Goal: Transaction & Acquisition: Purchase product/service

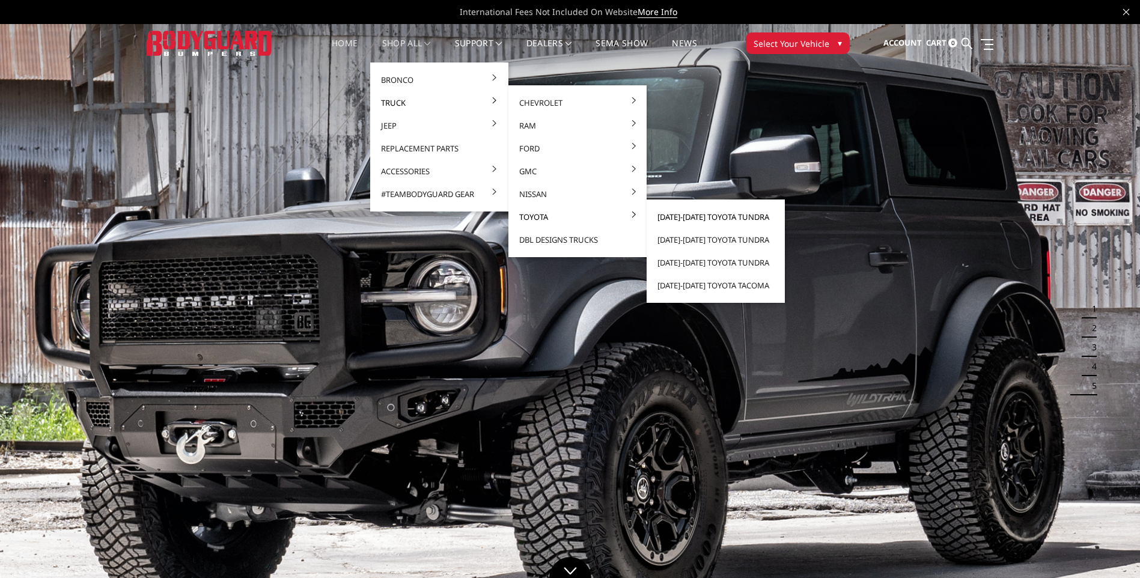
click at [683, 217] on link "[DATE]-[DATE] Toyota Tundra" at bounding box center [715, 216] width 129 height 23
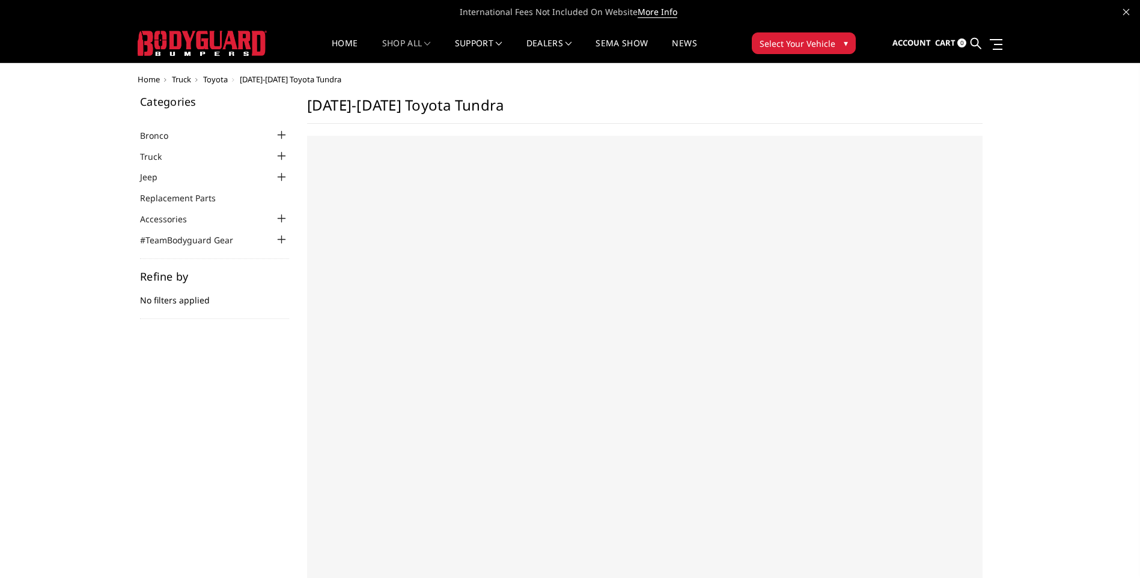
select select "US"
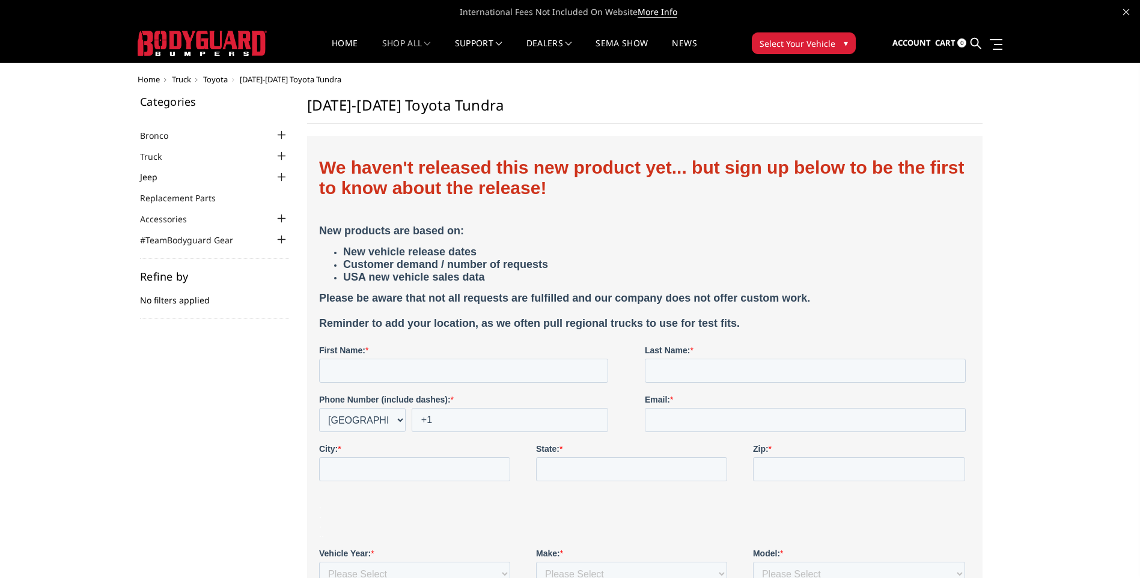
click at [148, 177] on link "Jeep" at bounding box center [156, 177] width 32 height 13
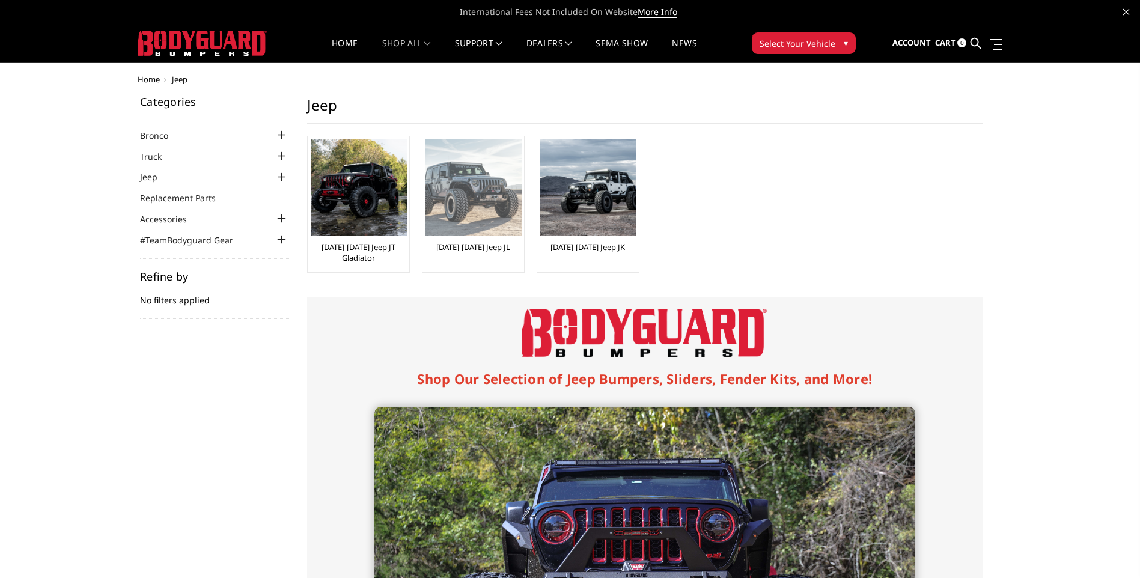
click at [473, 185] on img at bounding box center [473, 187] width 96 height 96
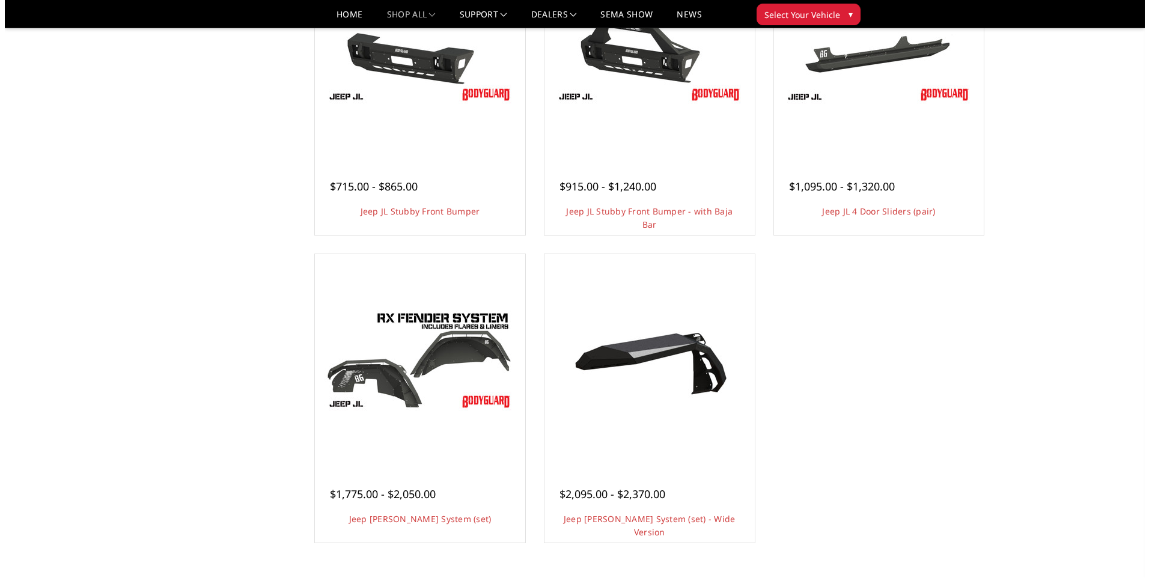
scroll to position [541, 0]
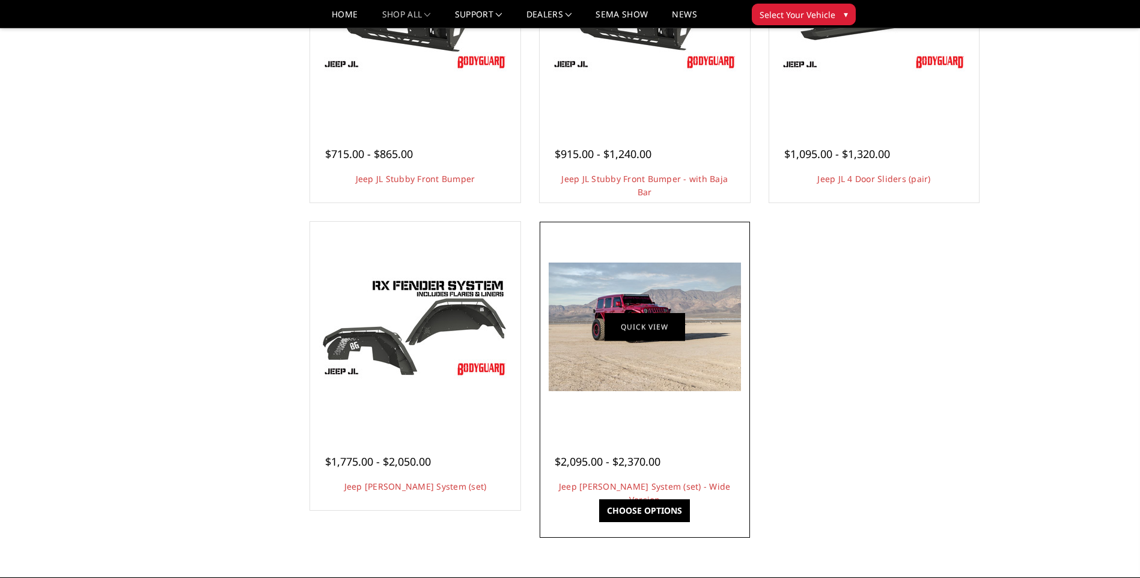
click at [635, 324] on link "Quick view" at bounding box center [644, 327] width 81 height 28
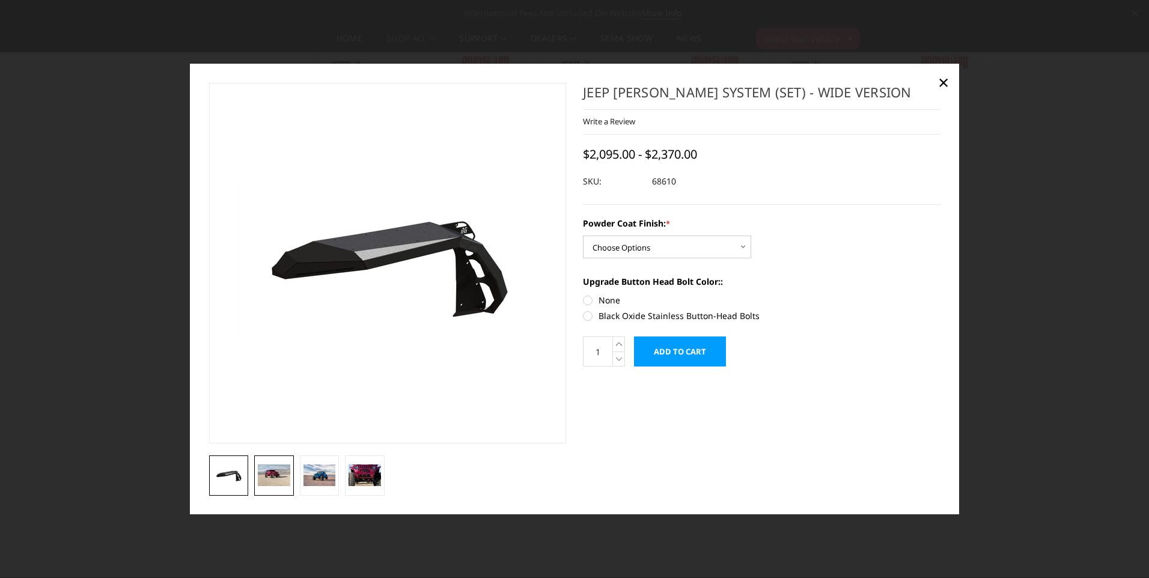
click at [272, 472] on img at bounding box center [274, 475] width 32 height 22
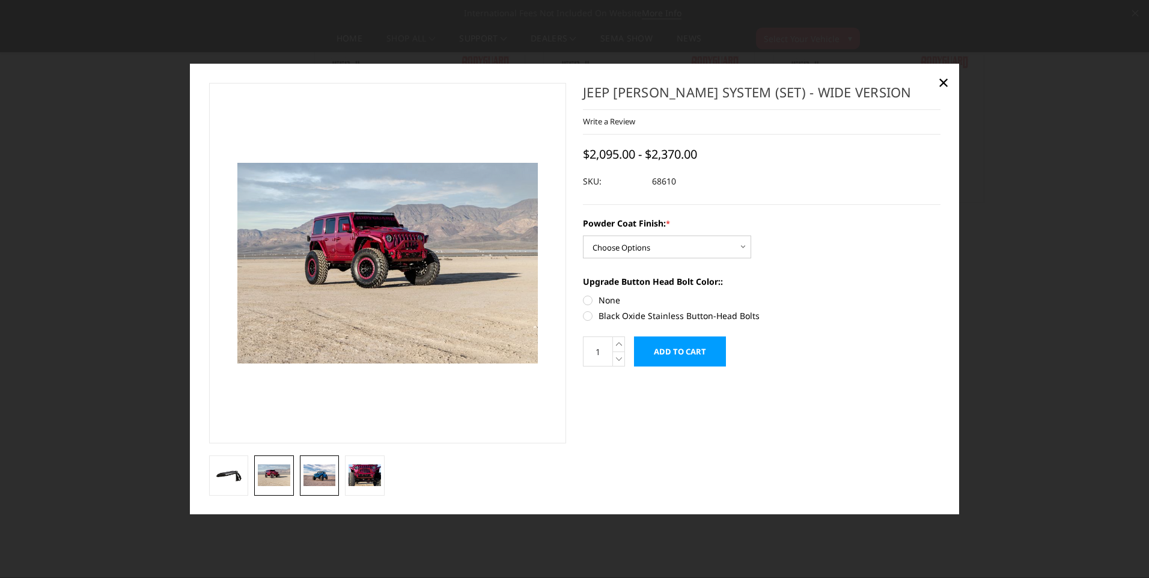
click at [321, 473] on img at bounding box center [319, 475] width 32 height 22
